Goal: Task Accomplishment & Management: Manage account settings

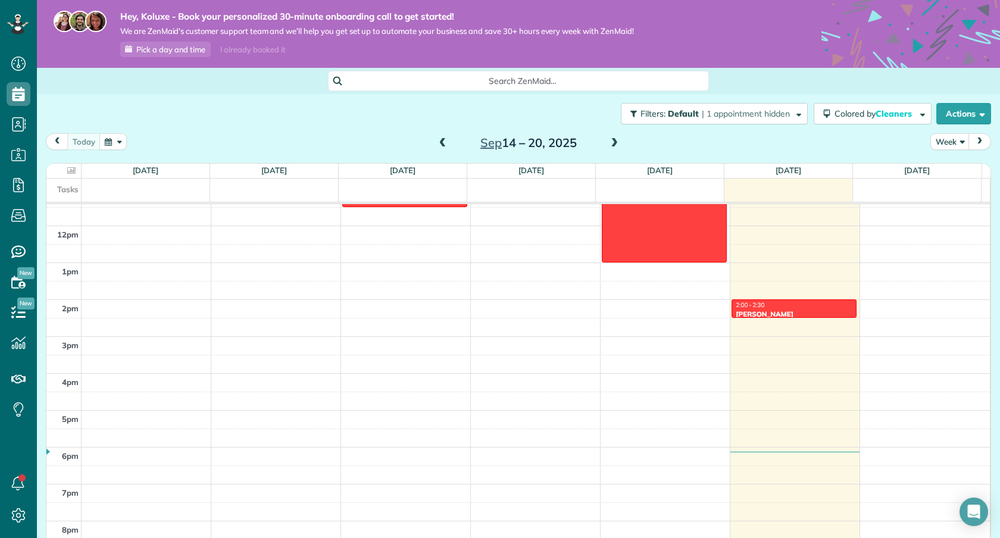
scroll to position [421, 0]
click at [815, 307] on div "2:00 - 2:30" at bounding box center [794, 305] width 118 height 8
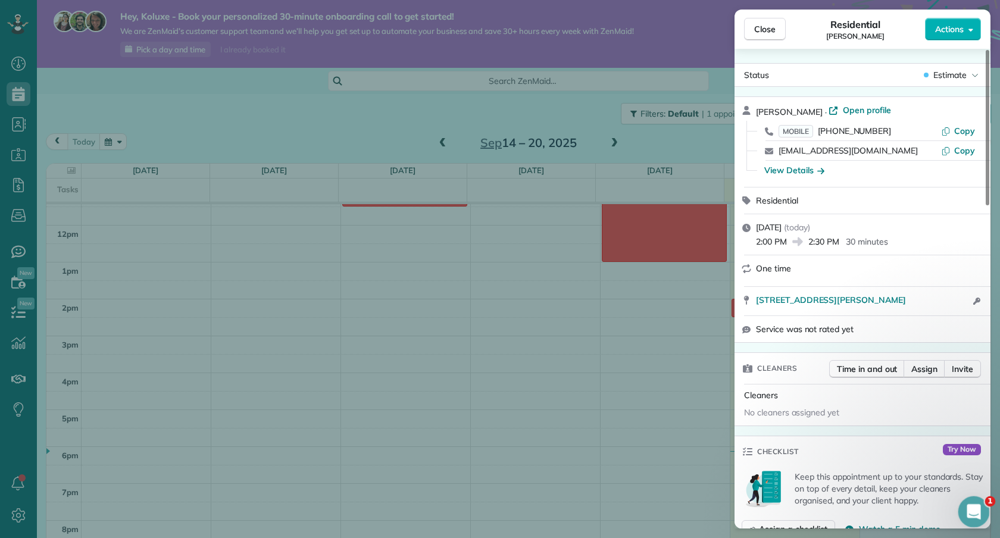
click at [982, 507] on icon "Open Intercom Messenger" at bounding box center [973, 511] width 20 height 20
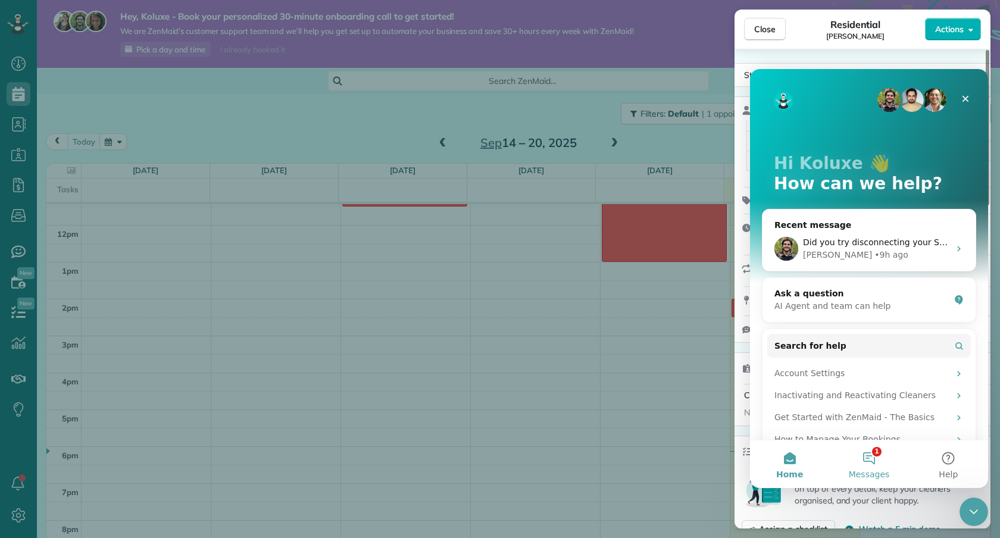
click at [876, 478] on span "Messages" at bounding box center [869, 474] width 41 height 8
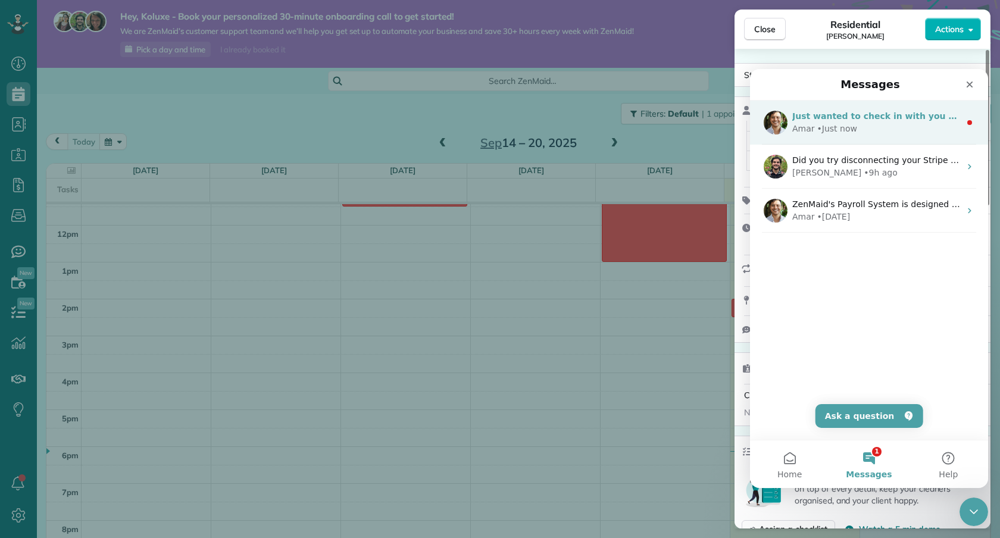
click at [916, 137] on div "Just wanted to check in with you about how things are going: Do you have any qu…" at bounding box center [869, 123] width 238 height 44
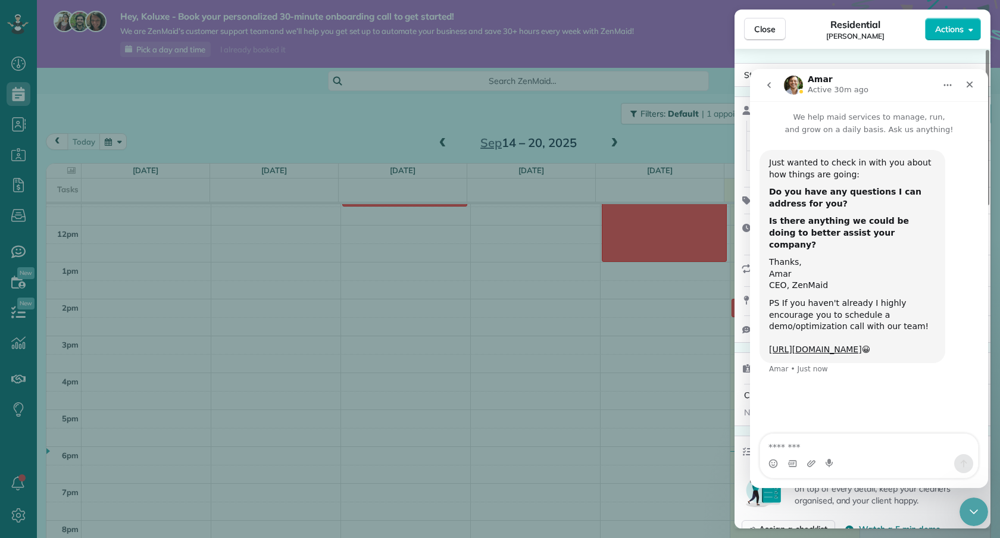
click at [770, 83] on icon "go back" at bounding box center [769, 85] width 4 height 6
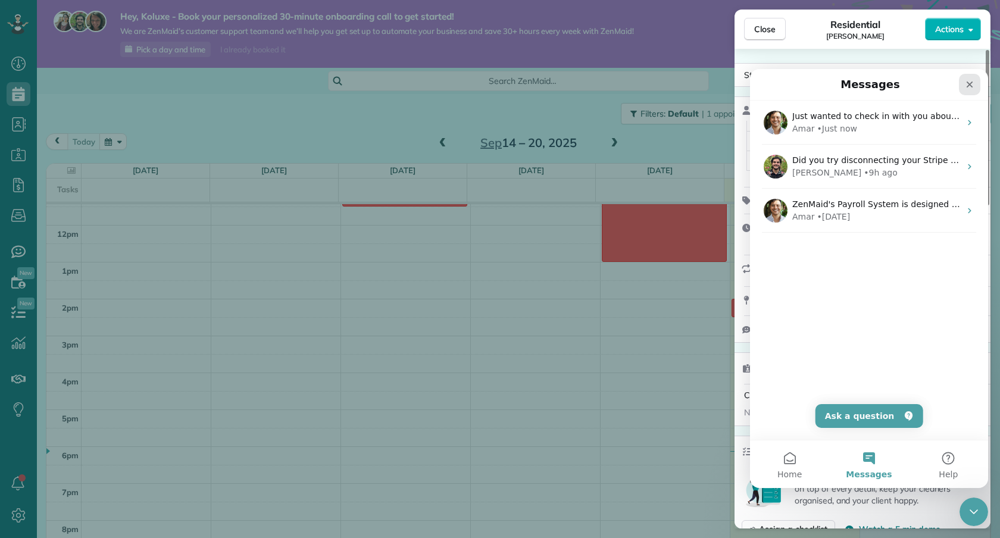
click at [970, 74] on div "Close" at bounding box center [969, 84] width 21 height 21
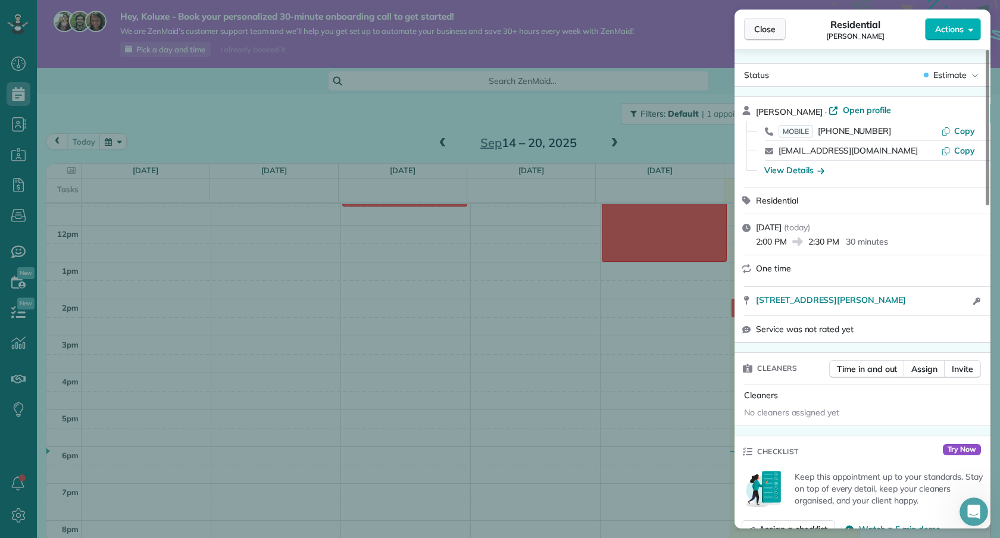
click at [768, 27] on span "Close" at bounding box center [764, 29] width 21 height 12
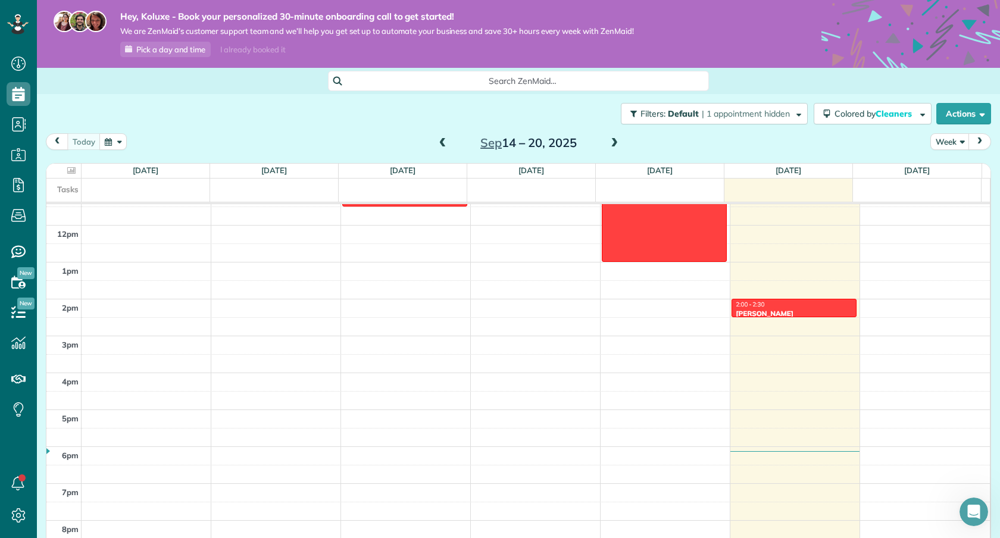
click at [904, 261] on div "12am 1am 2am 3am 4am 5am 6am 7am 8am 9am 10am 11am 12pm 1pm 2pm 3pm 4pm 5pm 6pm…" at bounding box center [517, 225] width 943 height 885
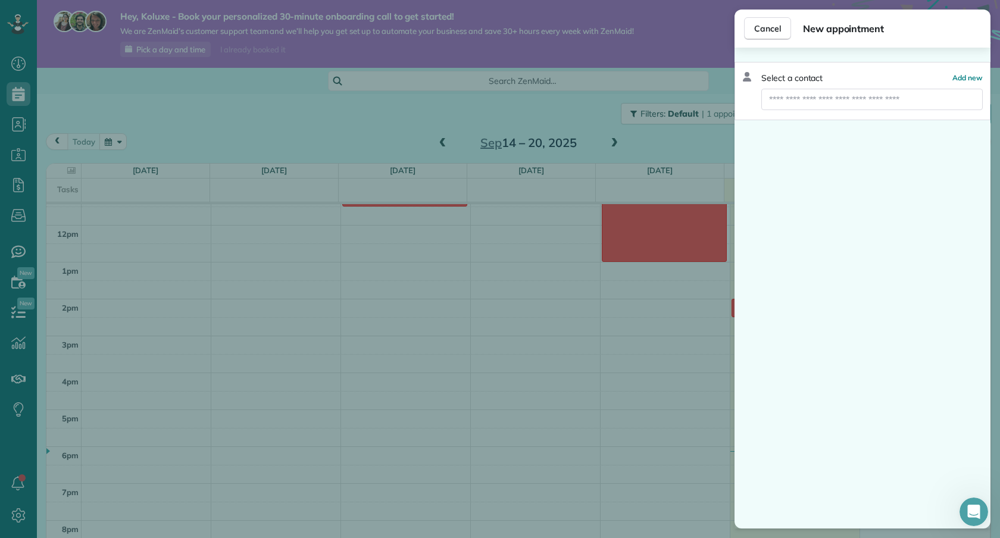
click at [783, 42] on div "Cancel New appointment" at bounding box center [863, 29] width 256 height 38
click at [777, 30] on span "Cancel" at bounding box center [767, 29] width 27 height 12
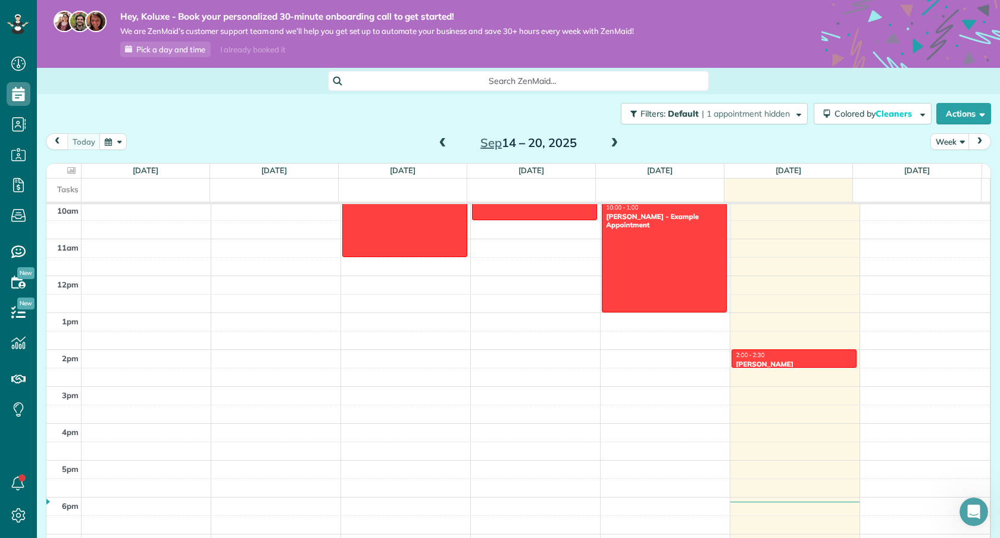
scroll to position [371, 0]
